Goal: Information Seeking & Learning: Find specific fact

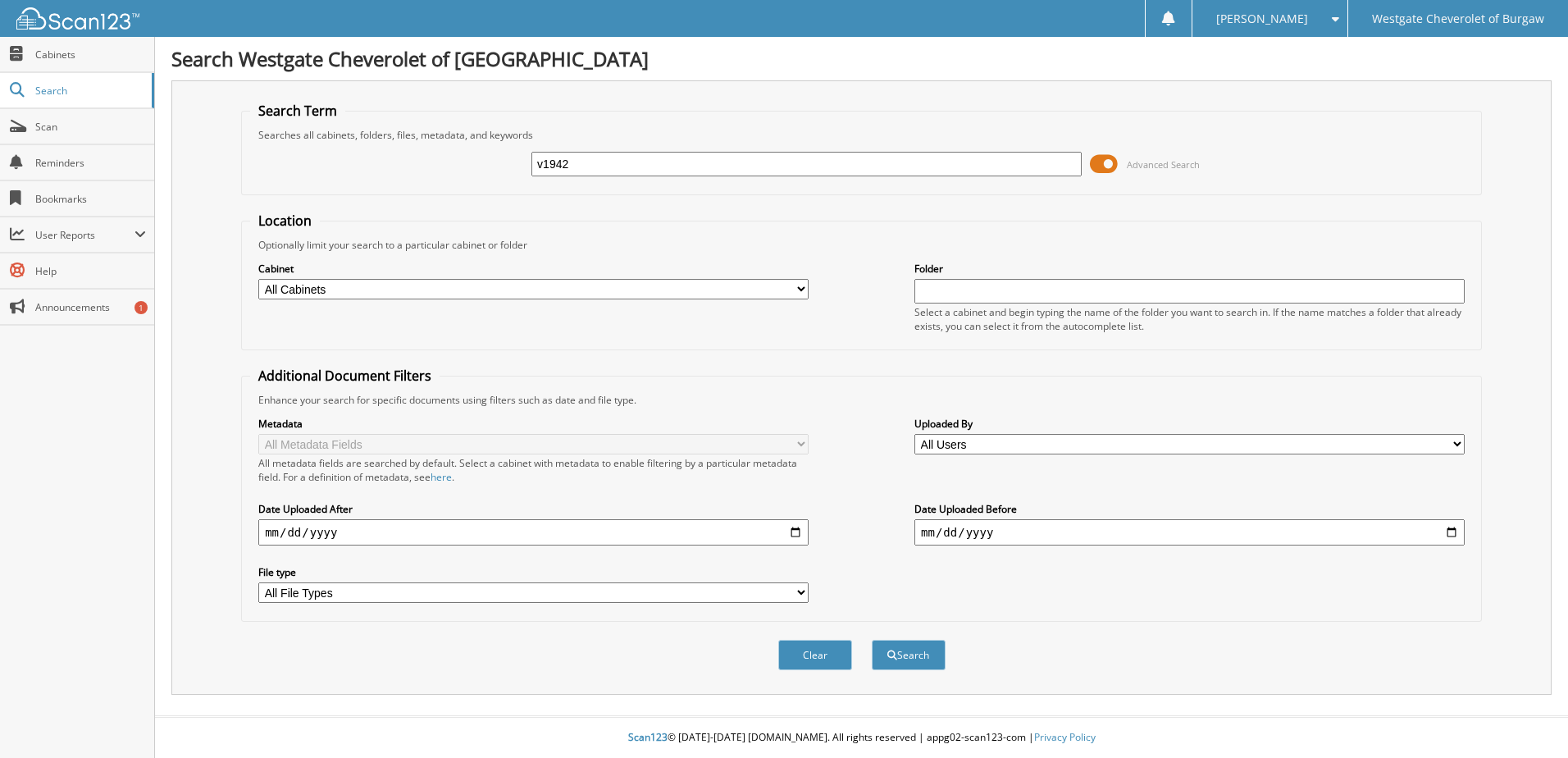
type input "v1942"
click at [871, 640] on button "Search" at bounding box center [908, 654] width 74 height 31
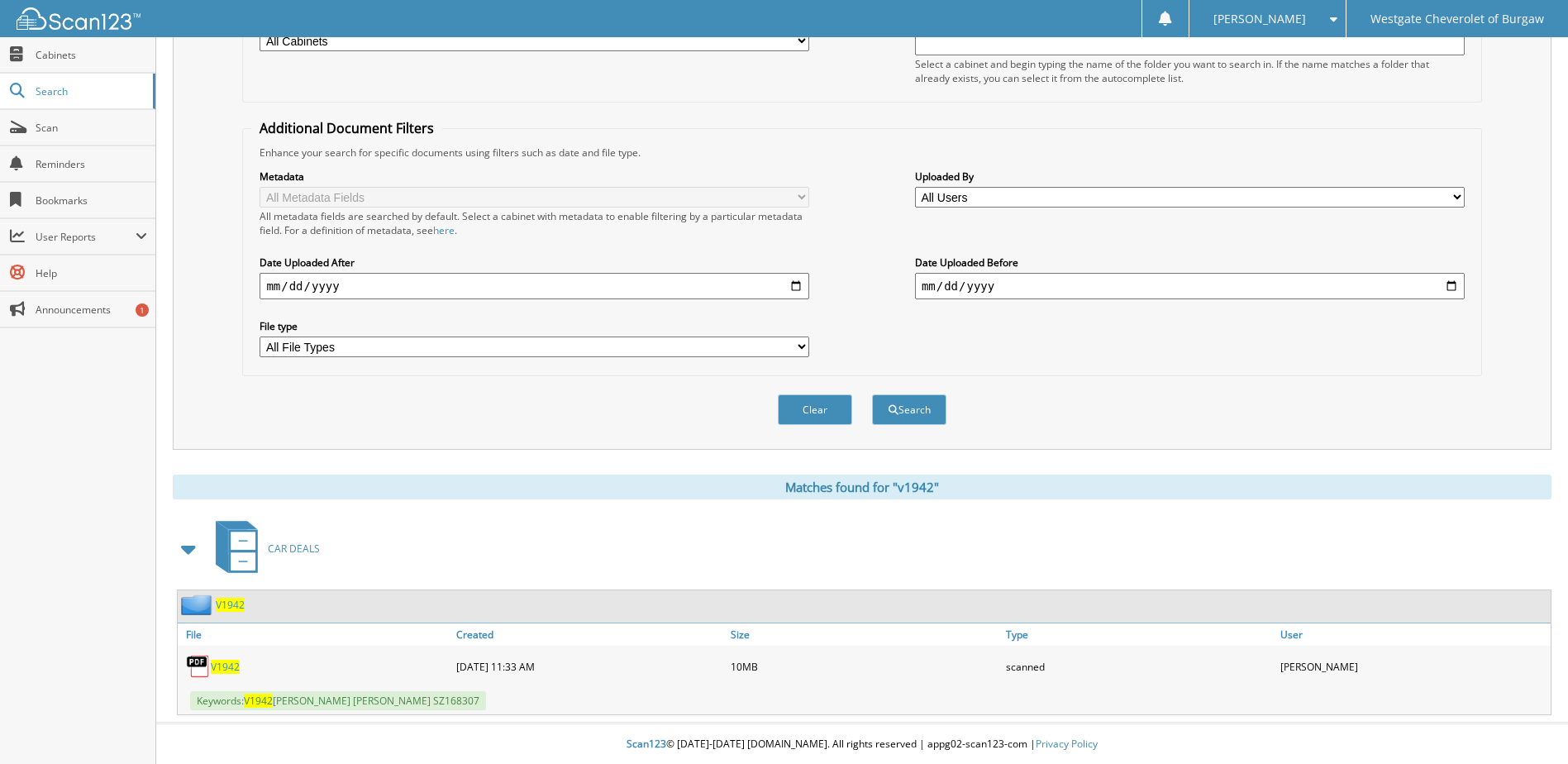
scroll to position [252, 0]
click at [221, 660] on span "V1942" at bounding box center [225, 665] width 29 height 14
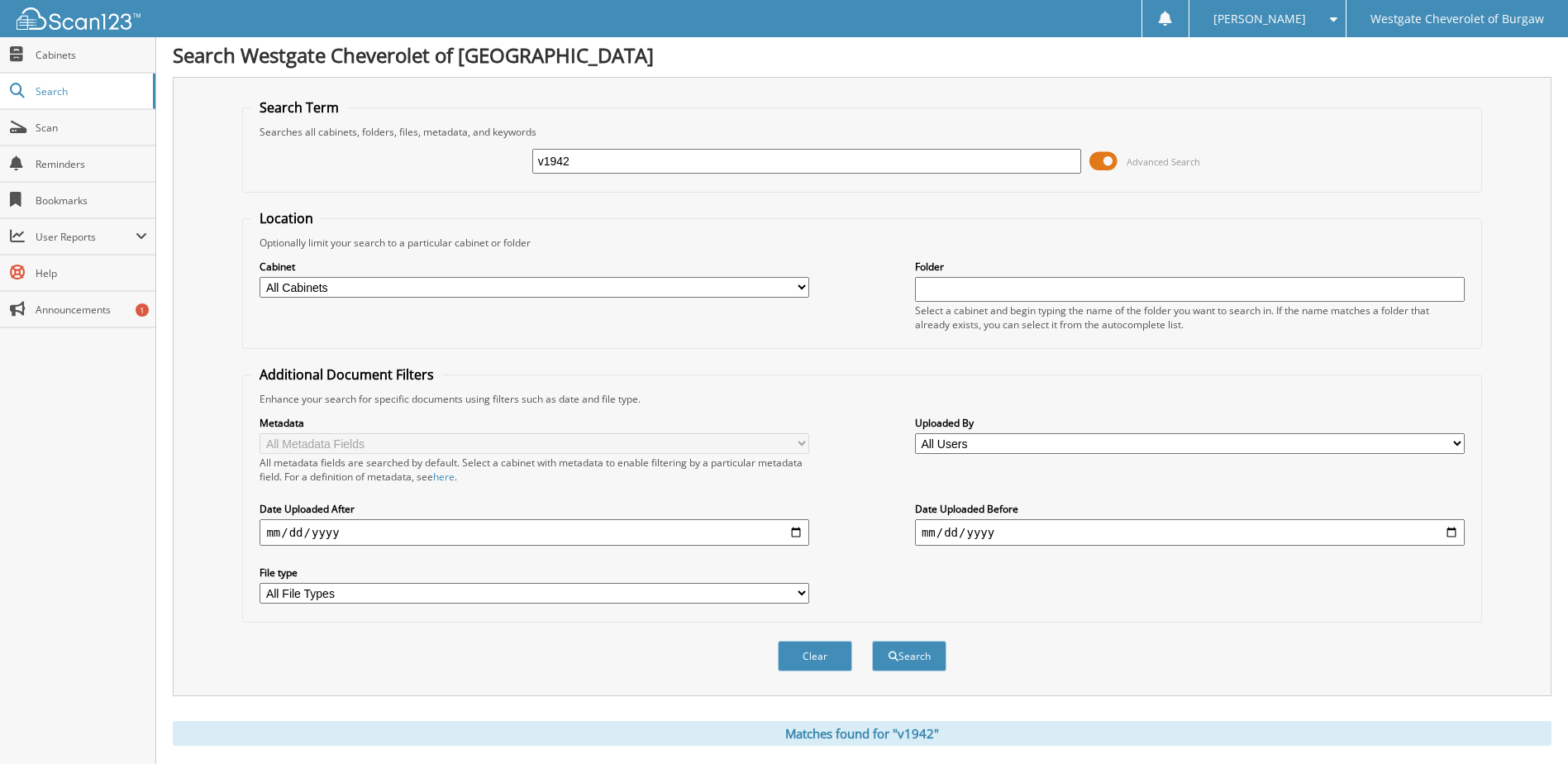
scroll to position [0, 0]
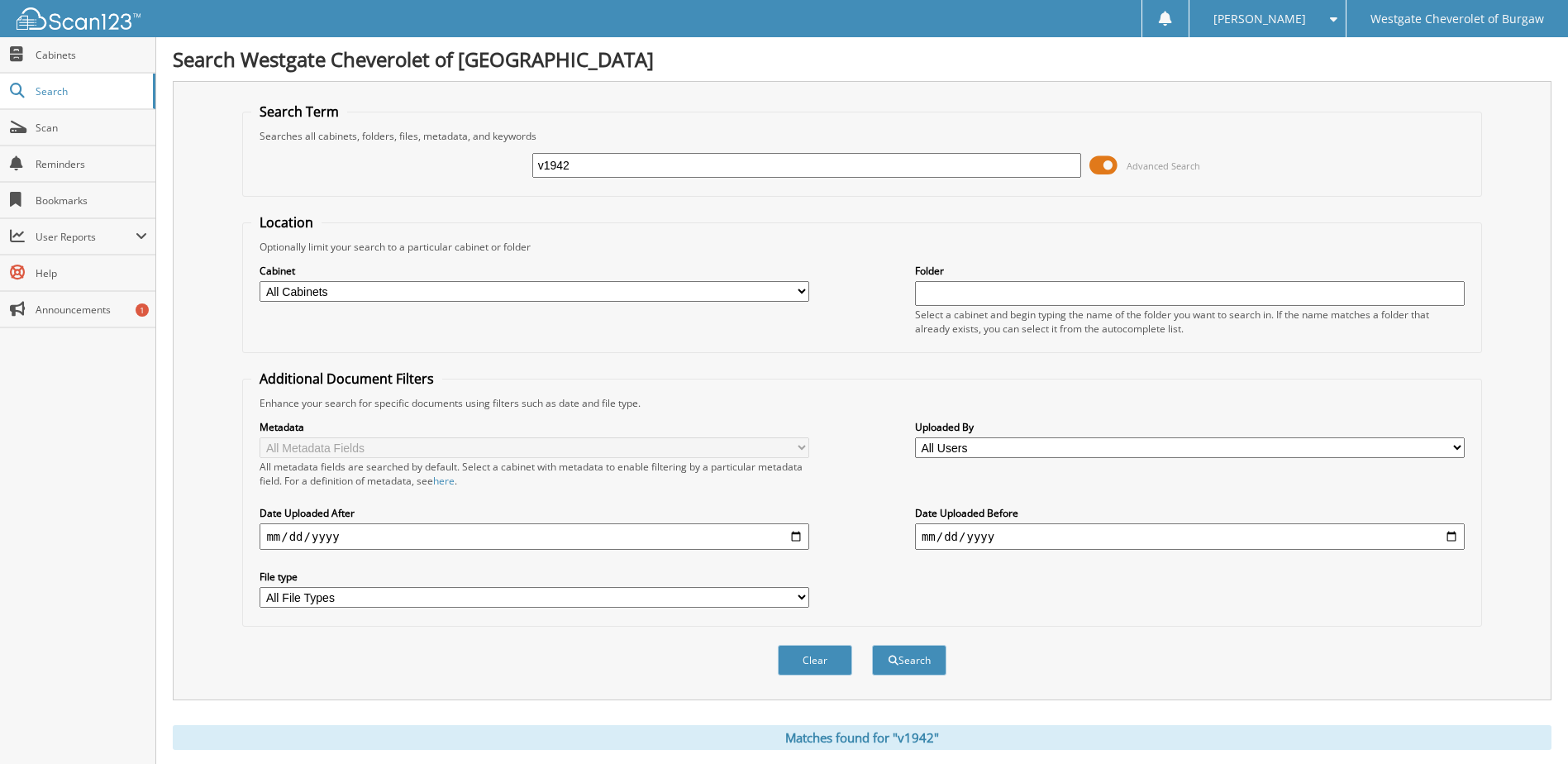
drag, startPoint x: 650, startPoint y: 163, endPoint x: 374, endPoint y: 160, distance: 276.0
click at [375, 161] on div "v1942 Advanced Search" at bounding box center [862, 166] width 1221 height 45
type input "8193xp"
click at [872, 645] on button "Search" at bounding box center [909, 660] width 75 height 31
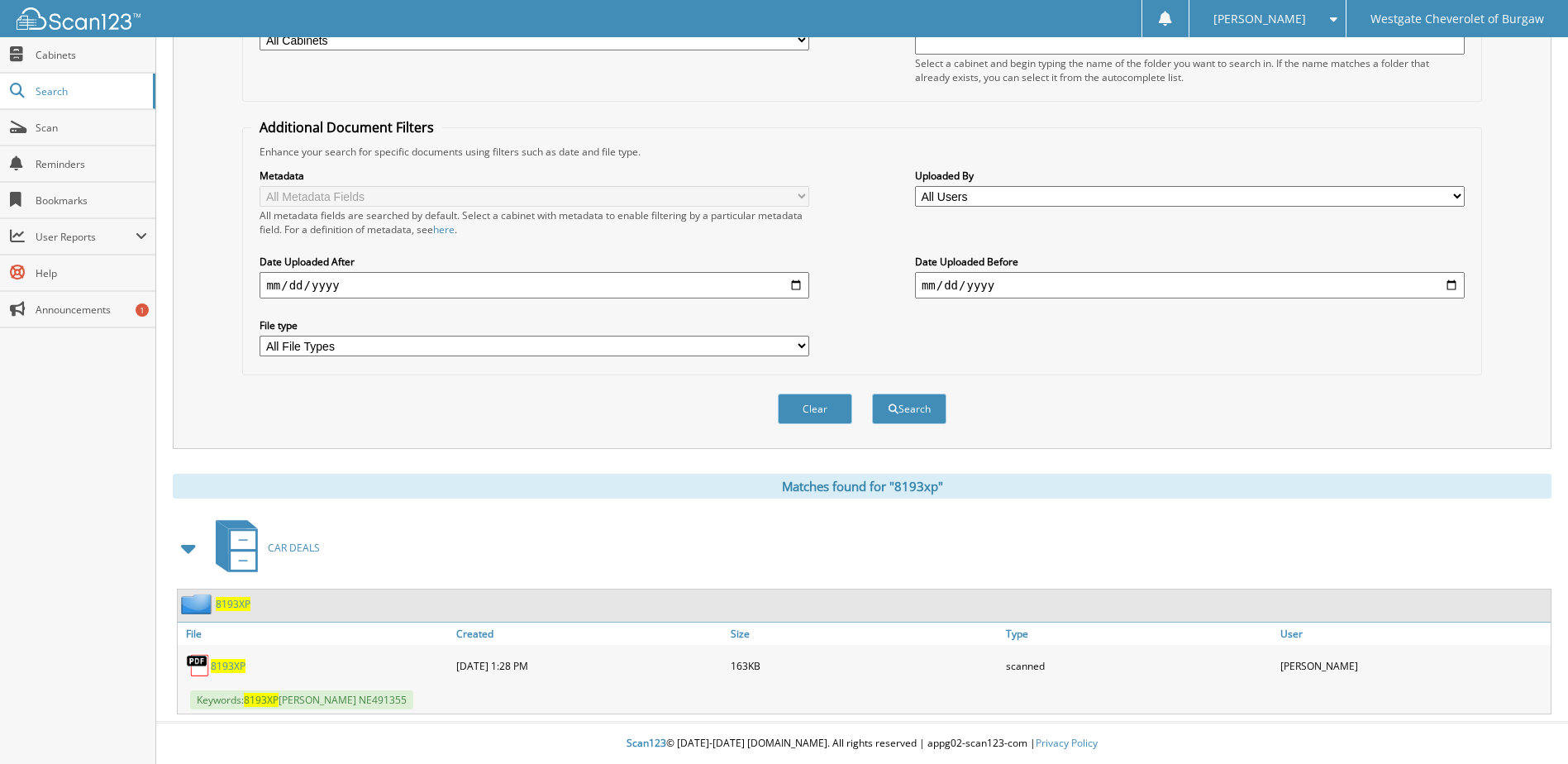
click at [222, 662] on span "8193XP" at bounding box center [227, 665] width 34 height 14
click at [232, 660] on span "8193XP" at bounding box center [227, 665] width 34 height 14
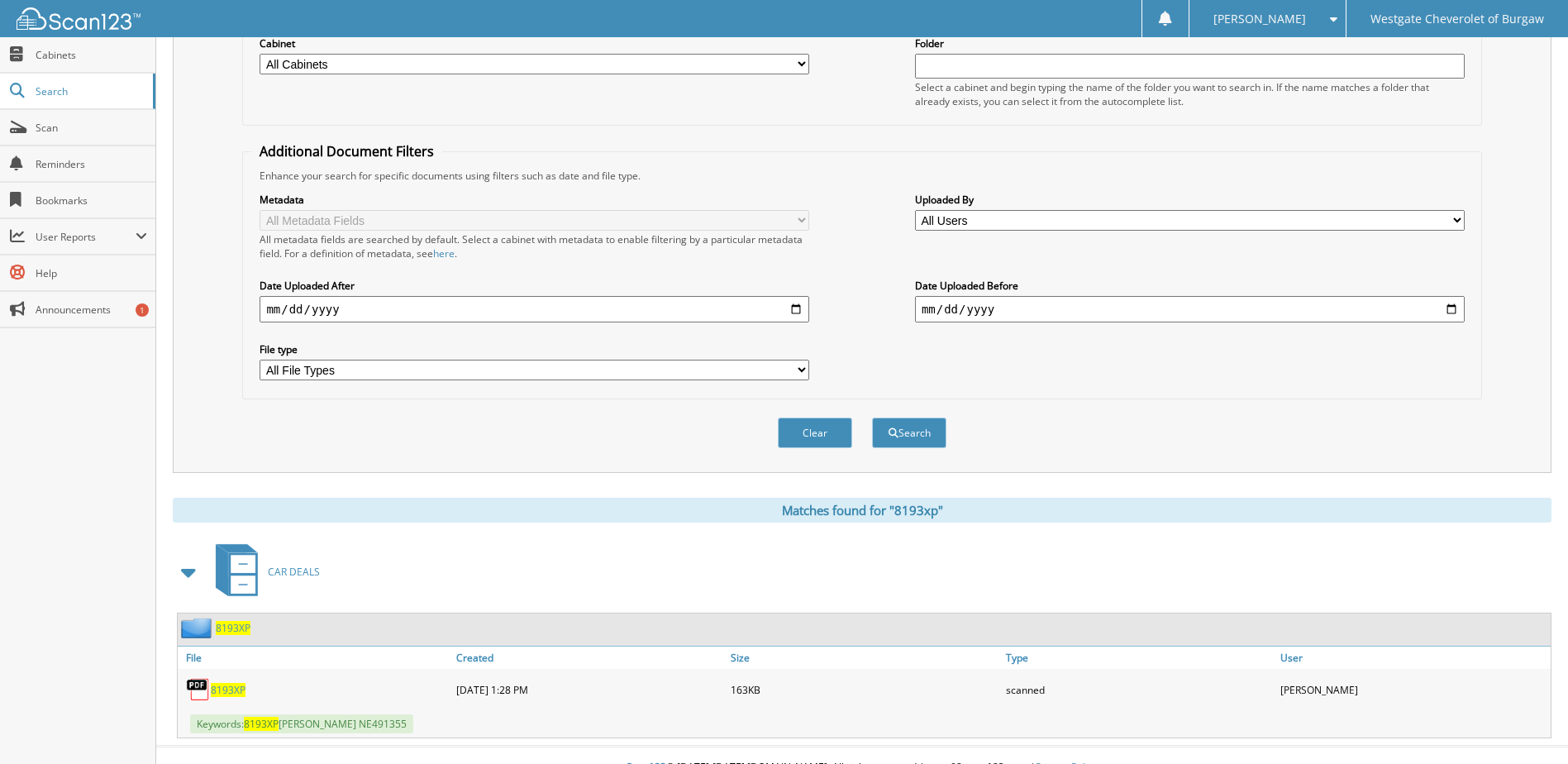
scroll to position [252, 0]
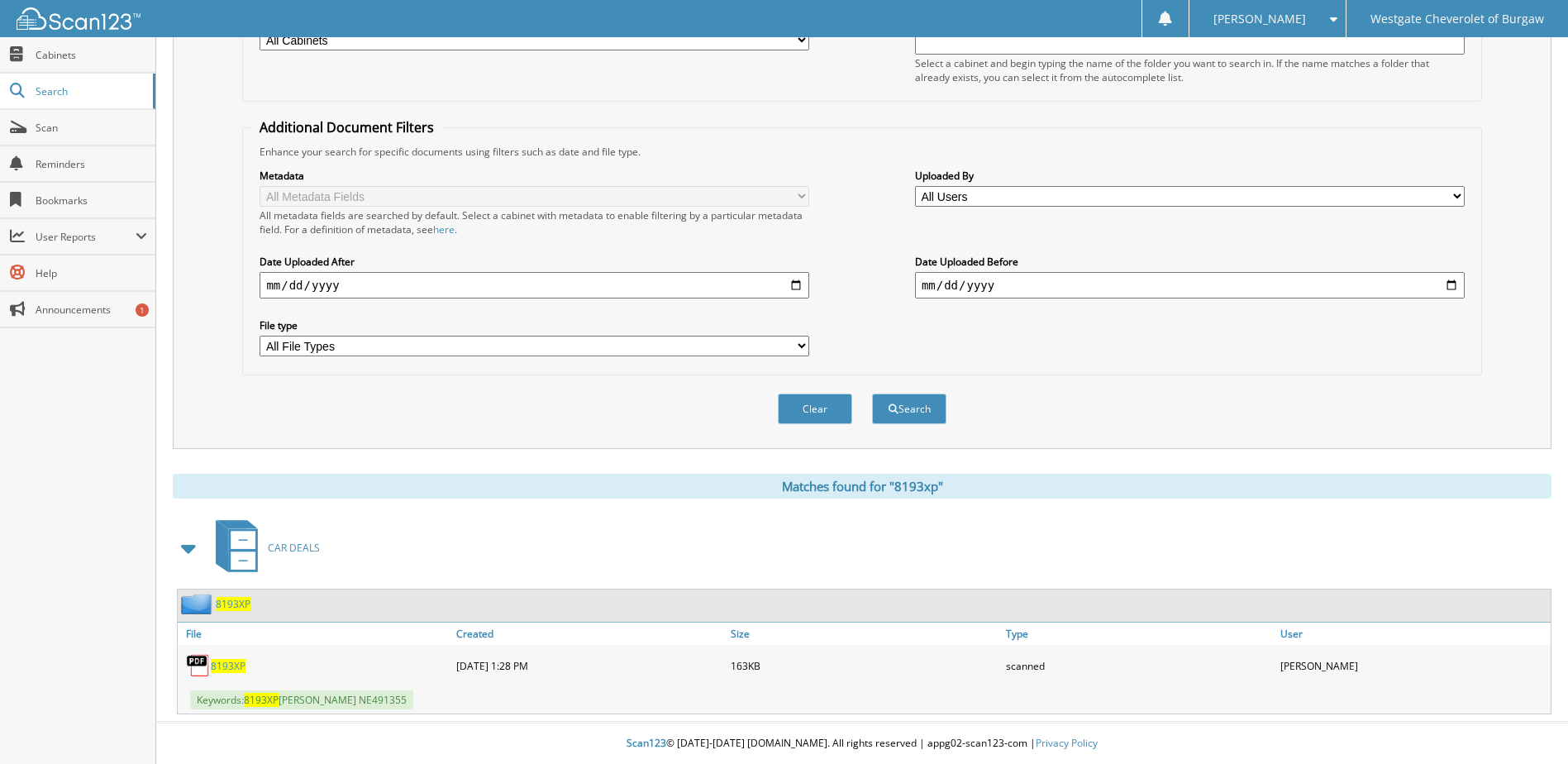
click at [228, 667] on span "8193XP" at bounding box center [227, 665] width 34 height 14
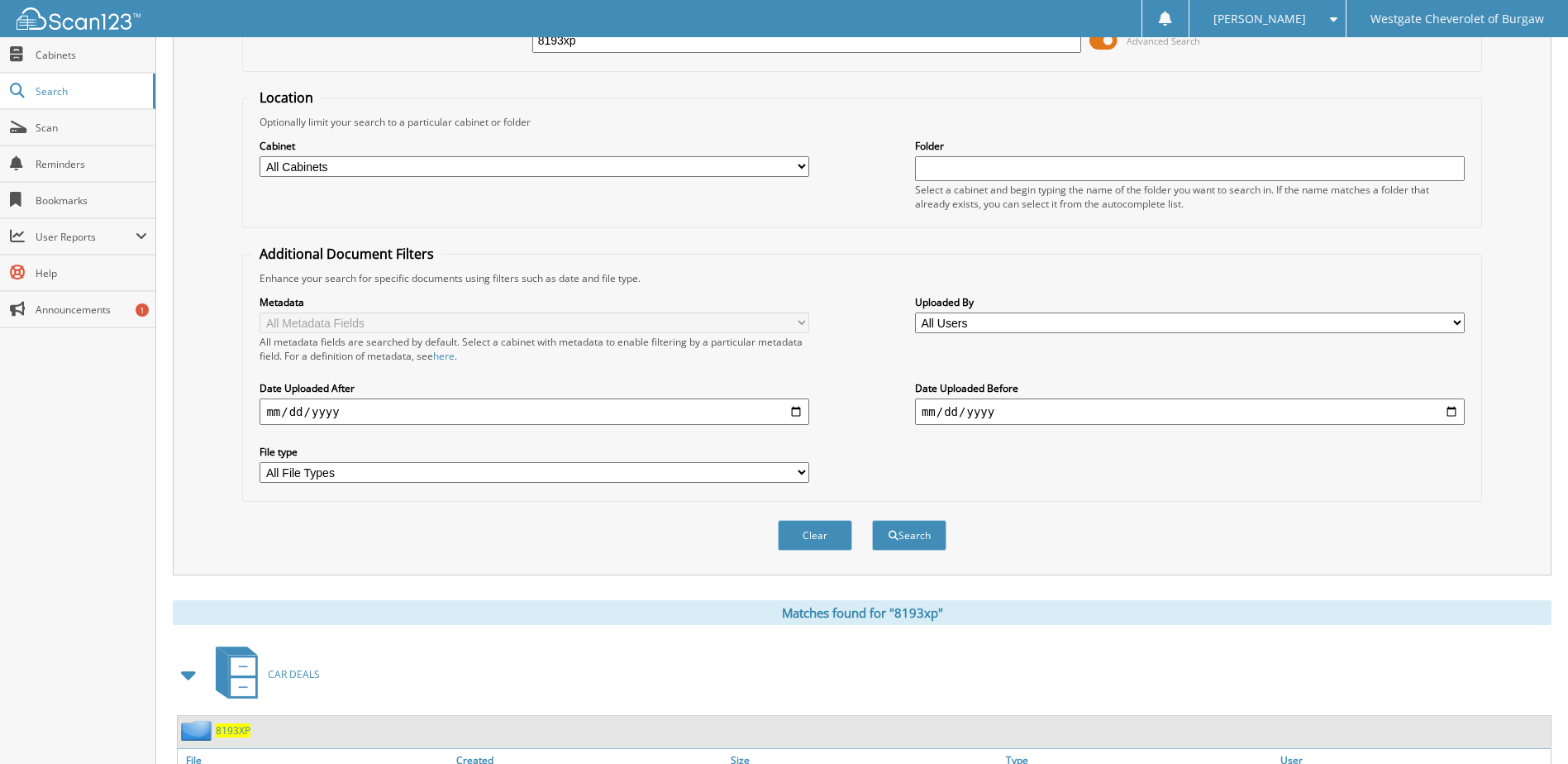
scroll to position [0, 0]
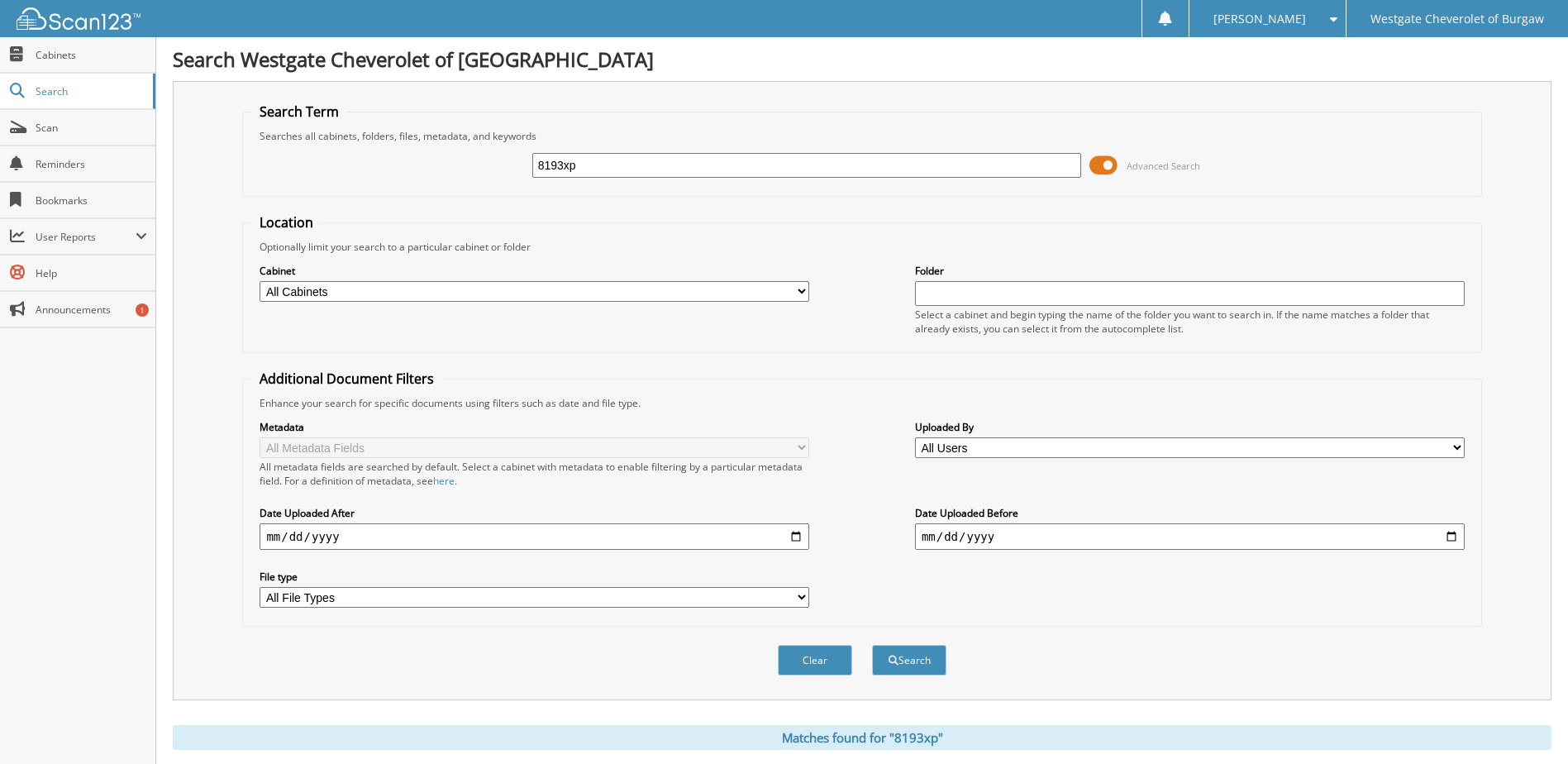
drag, startPoint x: 602, startPoint y: 163, endPoint x: 420, endPoint y: 163, distance: 182.0
click at [420, 163] on div "8193xp Advanced Search" at bounding box center [862, 166] width 1221 height 45
type input "v1942"
click at [872, 645] on button "Search" at bounding box center [909, 660] width 75 height 31
click at [910, 672] on button "Search" at bounding box center [909, 660] width 75 height 31
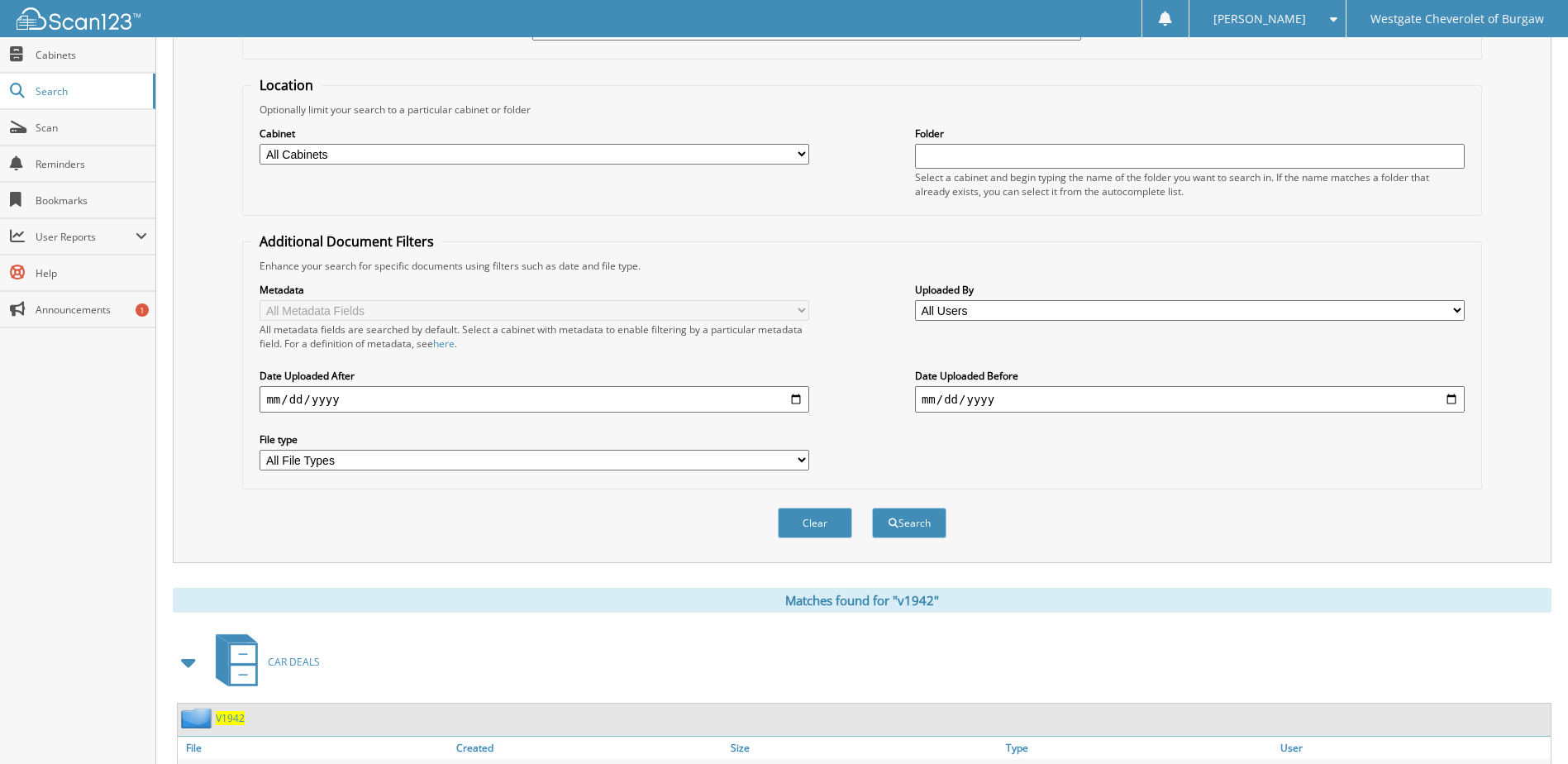
scroll to position [252, 0]
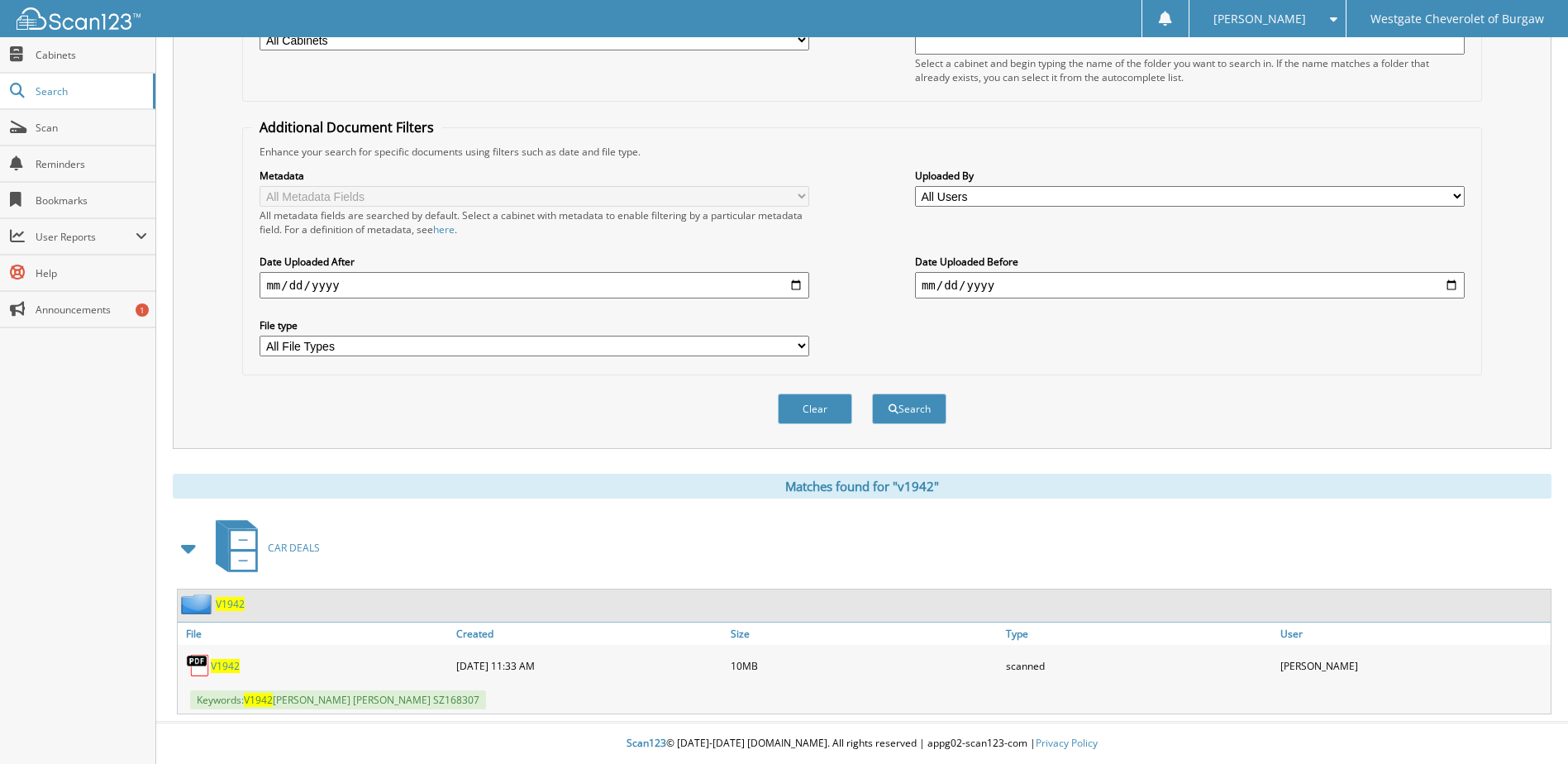
click at [230, 665] on span "V1942" at bounding box center [225, 665] width 29 height 14
